Goal: Check status: Check status

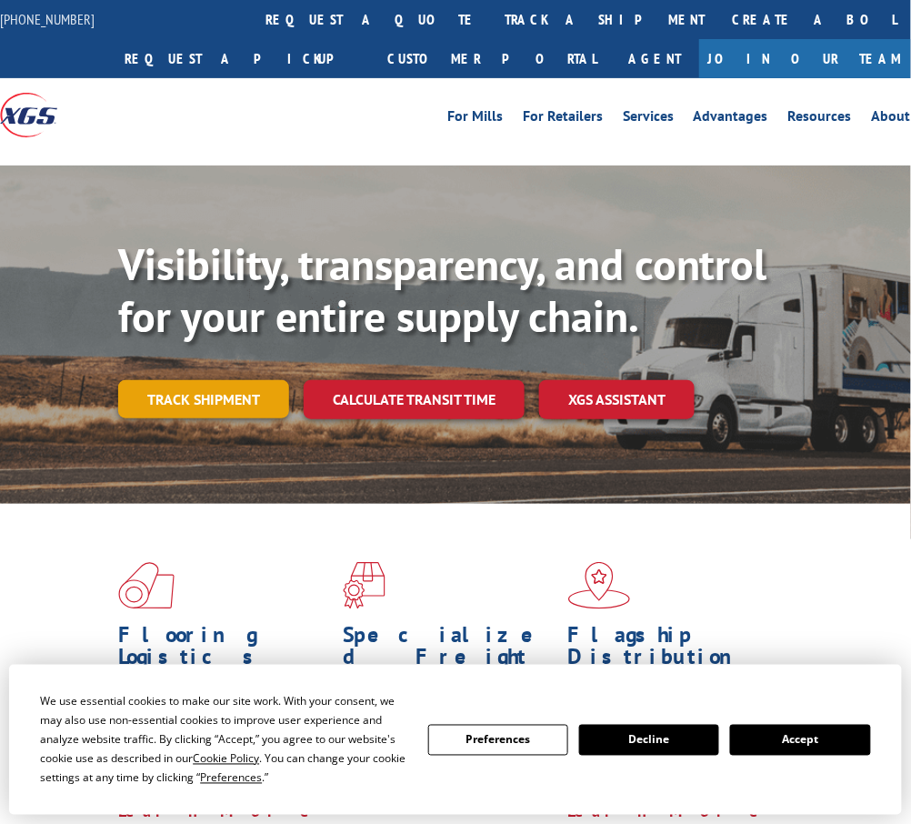
click at [212, 404] on link "Track shipment" at bounding box center [203, 399] width 171 height 38
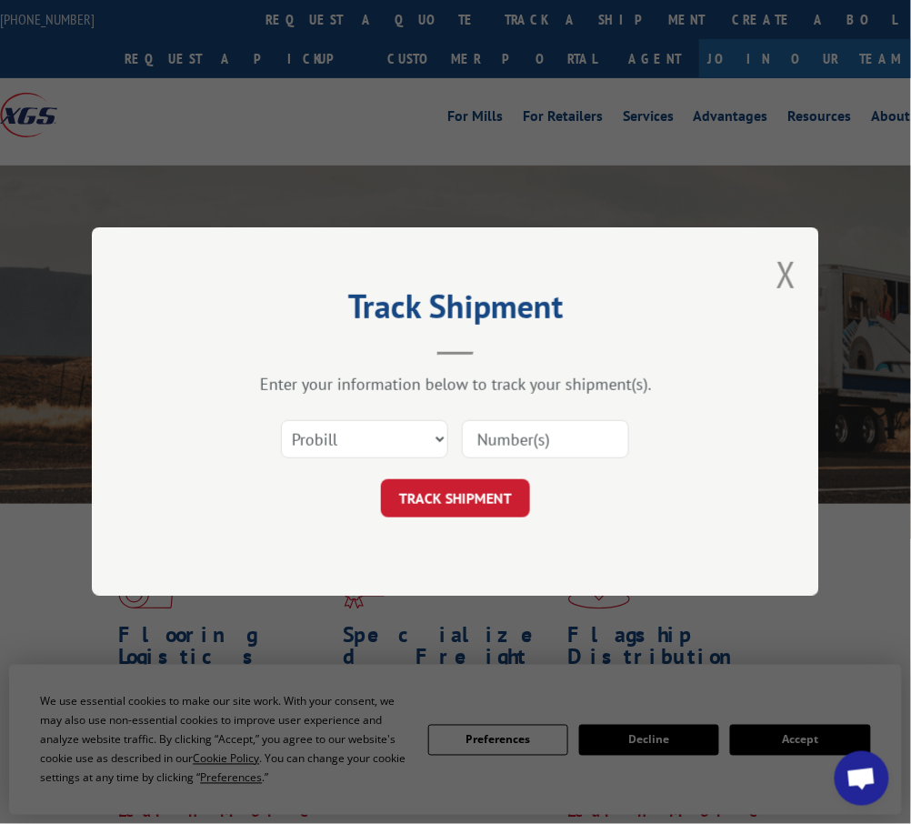
click at [476, 438] on input at bounding box center [545, 440] width 167 height 38
paste input "6013810"
type input "6013810"
click at [475, 498] on button "TRACK SHIPMENT" at bounding box center [455, 499] width 149 height 38
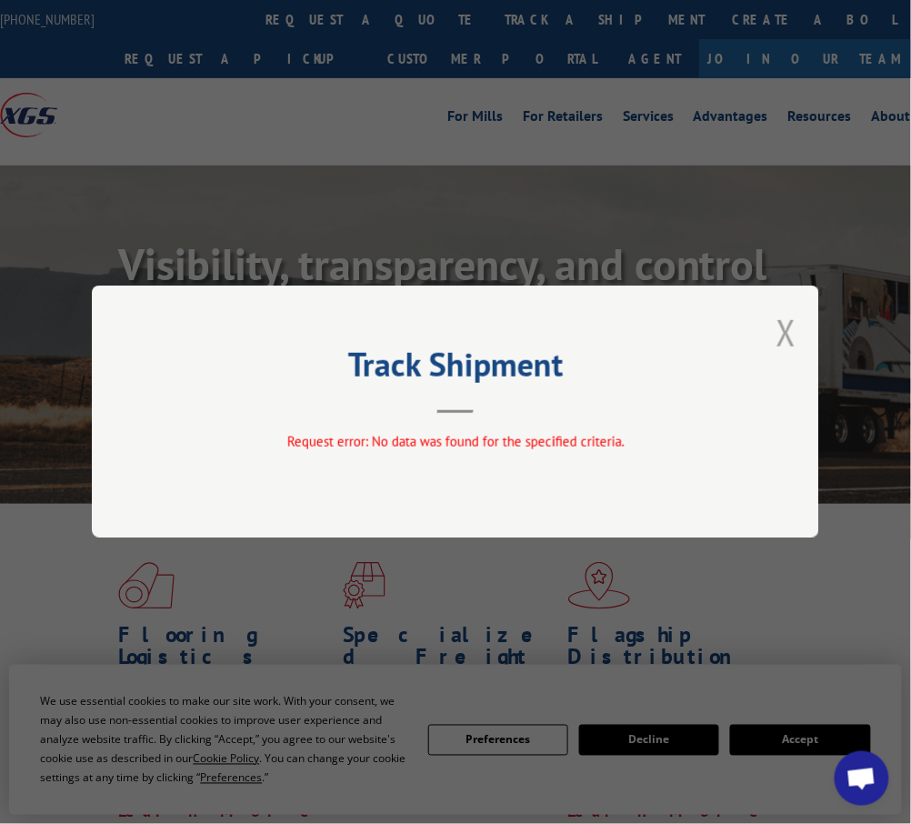
click at [780, 332] on button "Close modal" at bounding box center [787, 332] width 20 height 48
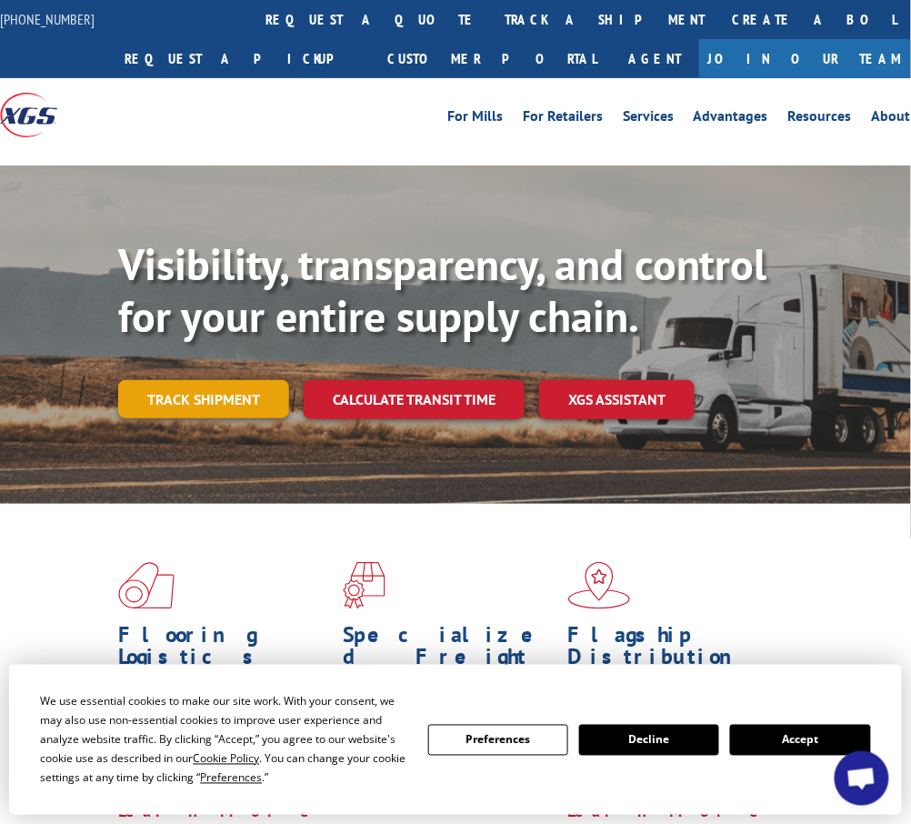
click at [186, 387] on link "Track shipment" at bounding box center [203, 399] width 171 height 38
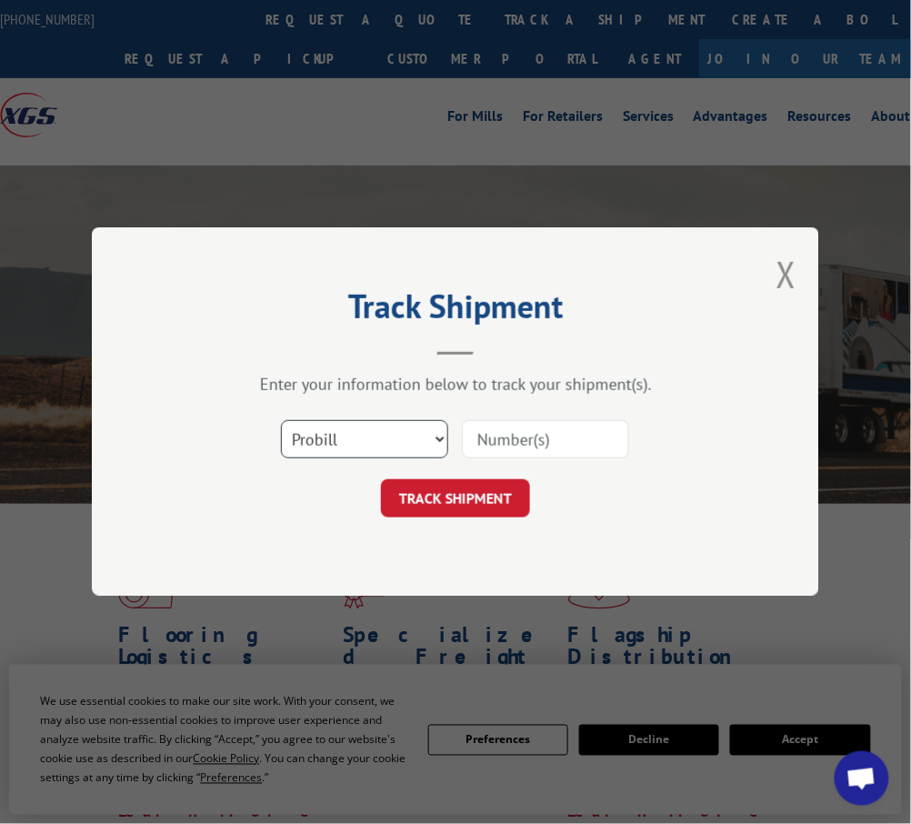
click at [441, 436] on select "Select category... Probill BOL PO" at bounding box center [364, 440] width 167 height 38
select select "bol"
click at [281, 421] on select "Select category... Probill BOL PO" at bounding box center [364, 440] width 167 height 38
click at [500, 443] on input at bounding box center [545, 440] width 167 height 38
paste input "6013810"
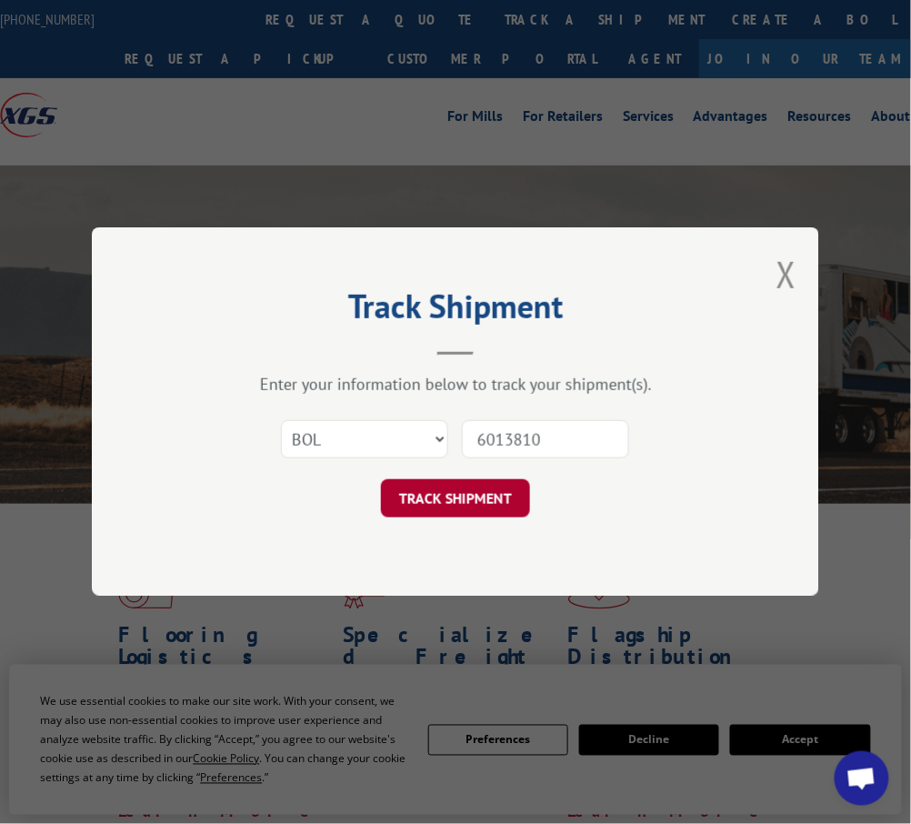
type input "6013810"
click at [432, 502] on button "TRACK SHIPMENT" at bounding box center [455, 499] width 149 height 38
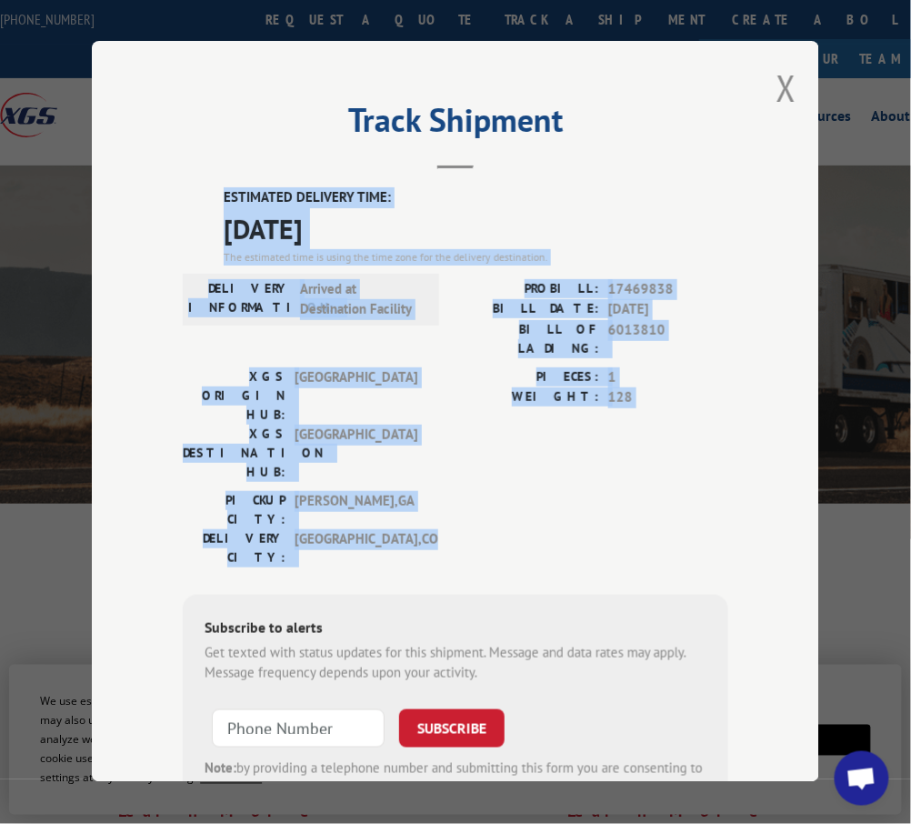
drag, startPoint x: 210, startPoint y: 184, endPoint x: 475, endPoint y: 440, distance: 368.6
click at [475, 440] on div "ESTIMATED DELIVERY TIME: [DATE] The estimated time is using the time zone for t…" at bounding box center [456, 514] width 546 height 654
copy div "ESTIMATED DELIVERY TIME: [DATE] The estimated time is using the time zone for t…"
click at [779, 74] on button "Close modal" at bounding box center [787, 88] width 20 height 48
